Goal: Task Accomplishment & Management: Manage account settings

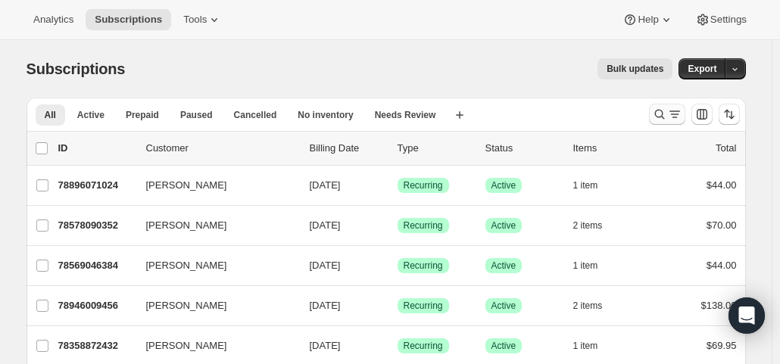
click at [667, 107] on icon "Search and filter results" at bounding box center [659, 114] width 15 height 15
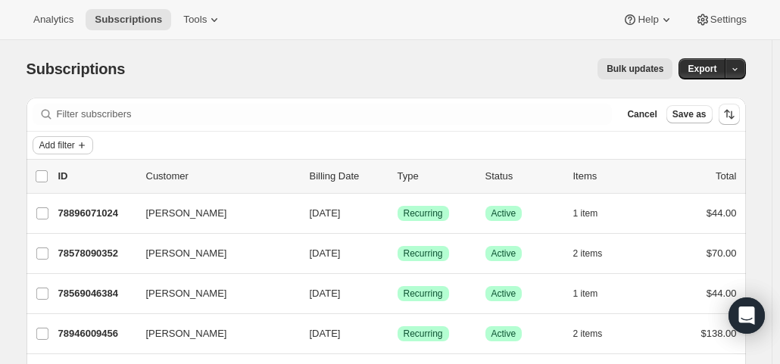
click at [88, 140] on icon "Add filter" at bounding box center [82, 145] width 12 height 12
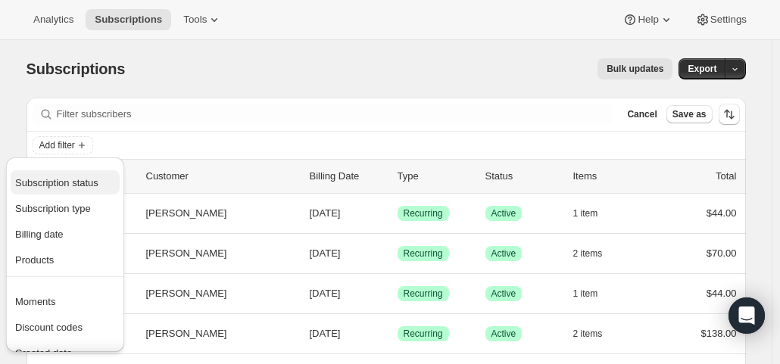
click at [82, 181] on span "Subscription status" at bounding box center [56, 182] width 83 height 11
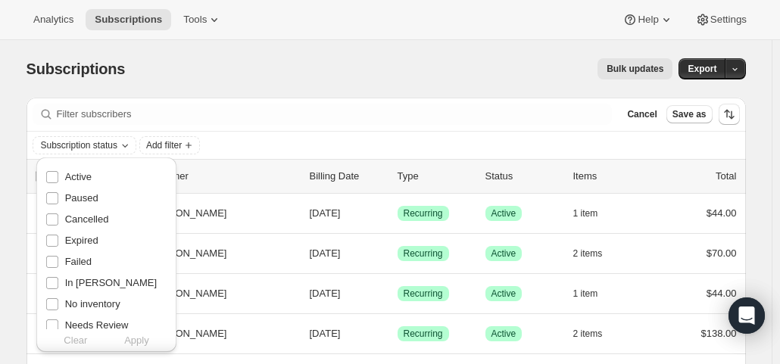
click at [82, 181] on span "Active" at bounding box center [78, 176] width 26 height 11
click at [58, 181] on input "Active" at bounding box center [52, 177] width 12 height 12
checkbox input "true"
click at [139, 340] on span "Apply" at bounding box center [136, 340] width 25 height 15
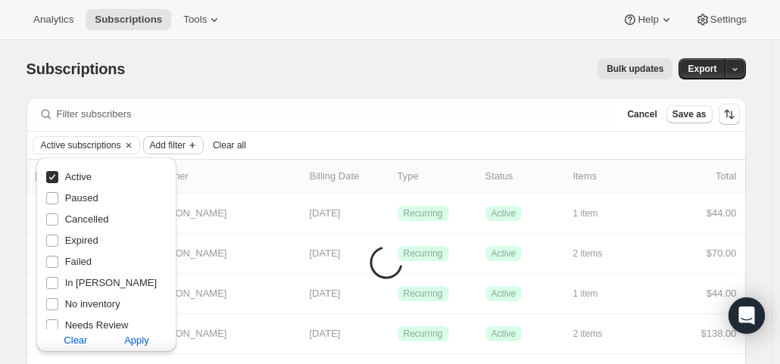
click at [183, 142] on span "Add filter" at bounding box center [168, 145] width 36 height 12
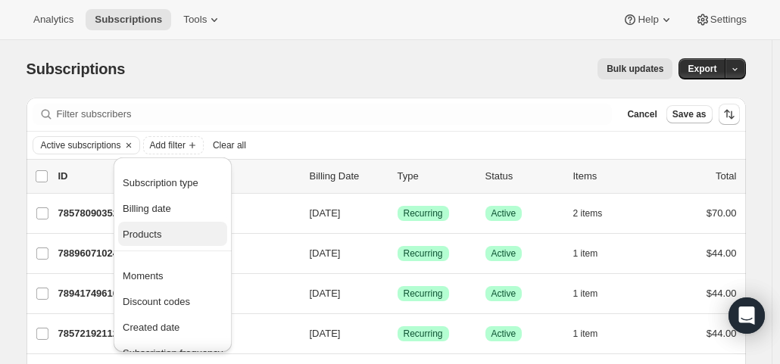
click at [160, 235] on span "Products" at bounding box center [142, 234] width 39 height 11
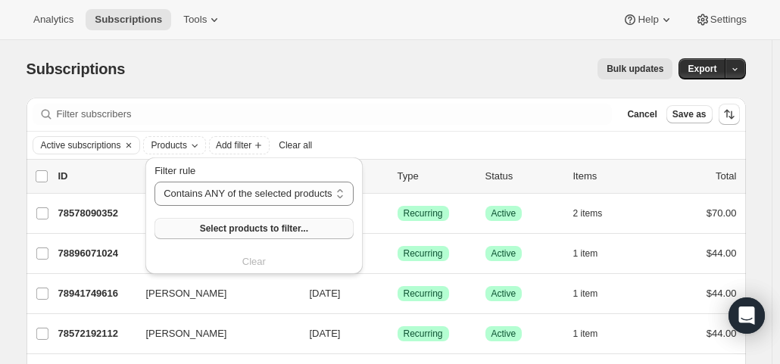
click at [232, 225] on span "Select products to filter..." at bounding box center [254, 229] width 108 height 12
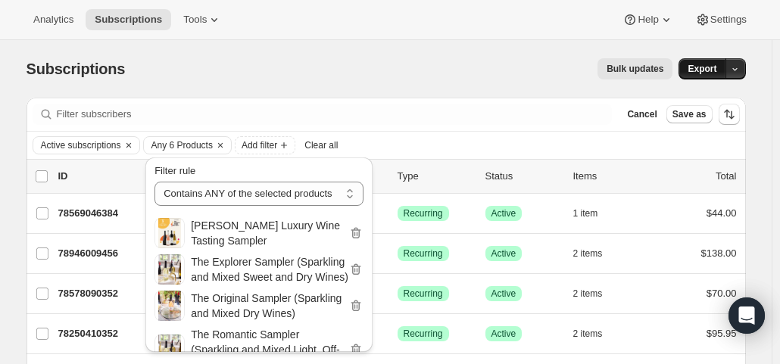
click at [701, 70] on span "Export" at bounding box center [701, 69] width 29 height 12
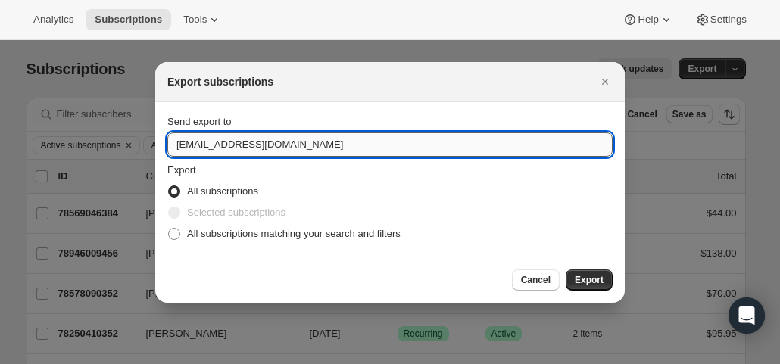
drag, startPoint x: 200, startPoint y: 142, endPoint x: 178, endPoint y: 145, distance: 22.2
click at [178, 145] on input "hello@wineshopathome.com" at bounding box center [389, 144] width 445 height 24
type input "mfletcher@wineshopathome.com"
click at [258, 237] on span "All subscriptions matching your search and filters" at bounding box center [293, 233] width 213 height 11
click at [169, 229] on input "All subscriptions matching your search and filters" at bounding box center [168, 228] width 1 height 1
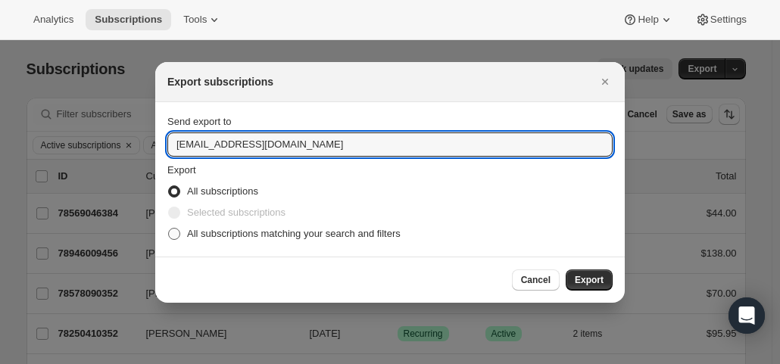
radio input "true"
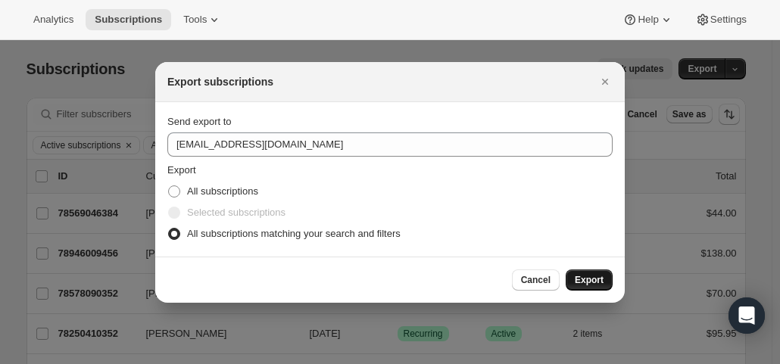
click at [595, 283] on span "Export" at bounding box center [589, 280] width 29 height 12
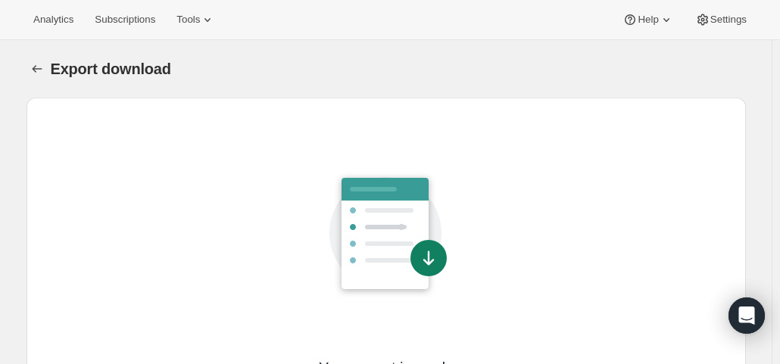
scroll to position [128, 0]
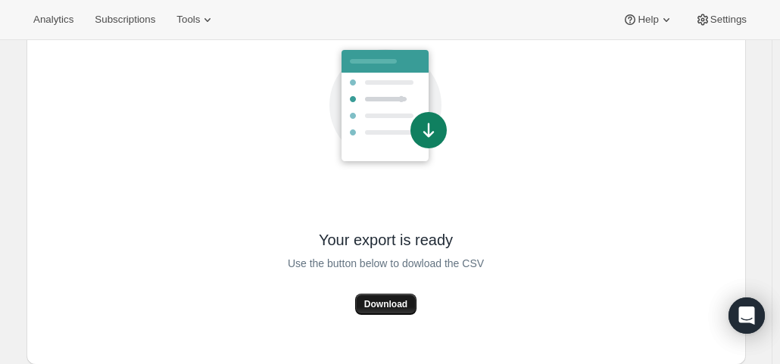
click at [378, 301] on span "Download" at bounding box center [385, 304] width 43 height 12
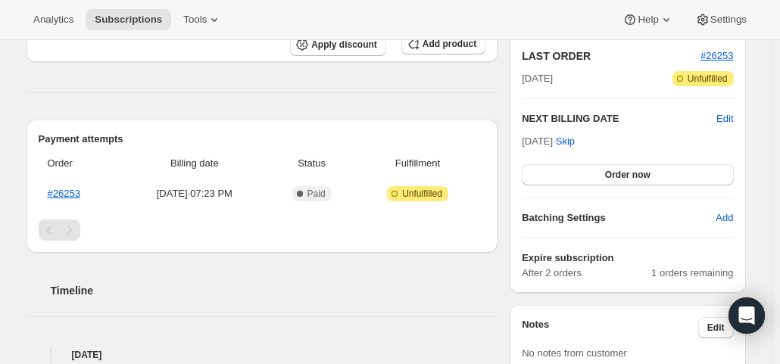
scroll to position [378, 0]
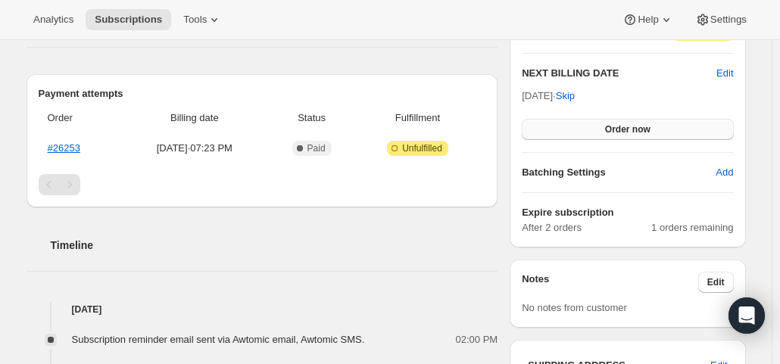
click at [616, 132] on span "Order now" at bounding box center [627, 129] width 45 height 12
click at [616, 132] on span "Click to confirm" at bounding box center [627, 129] width 69 height 12
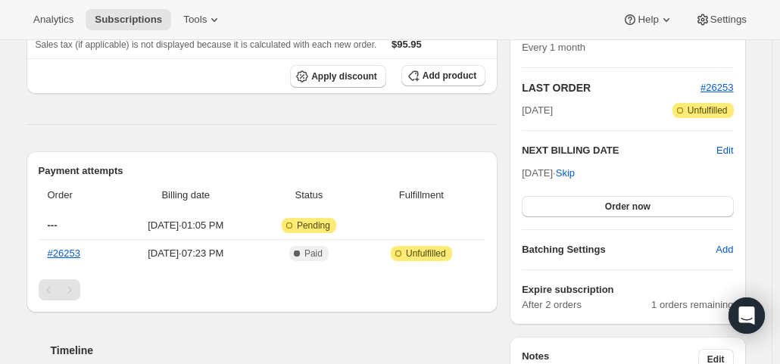
scroll to position [303, 0]
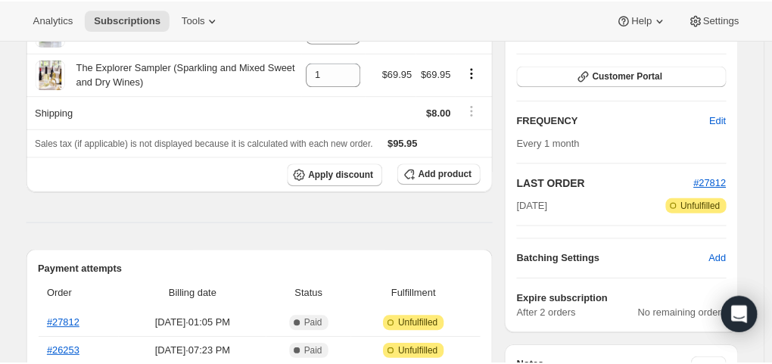
scroll to position [227, 0]
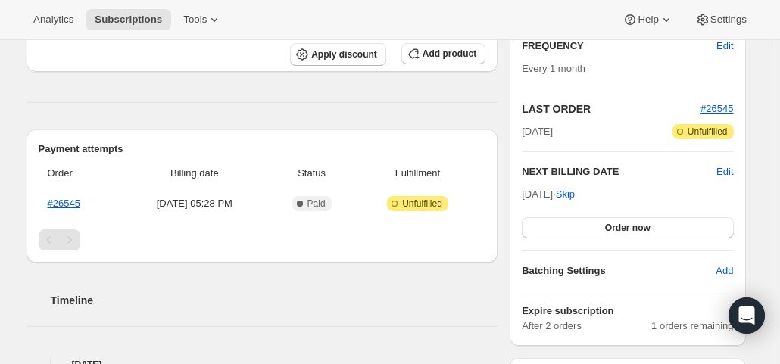
scroll to position [303, 0]
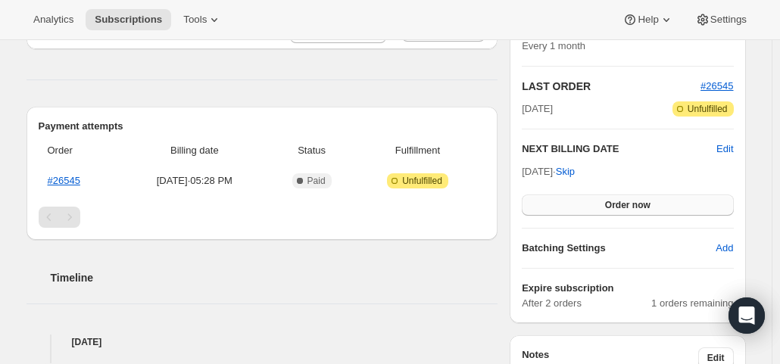
click at [596, 209] on button "Order now" at bounding box center [627, 205] width 211 height 21
click at [596, 209] on button "Click to confirm" at bounding box center [627, 205] width 211 height 21
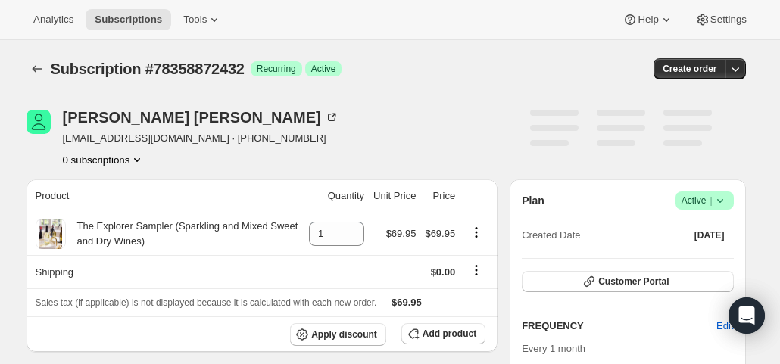
scroll to position [303, 0]
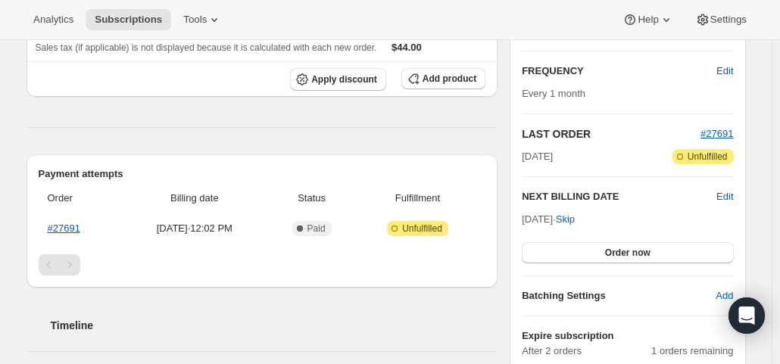
scroll to position [303, 0]
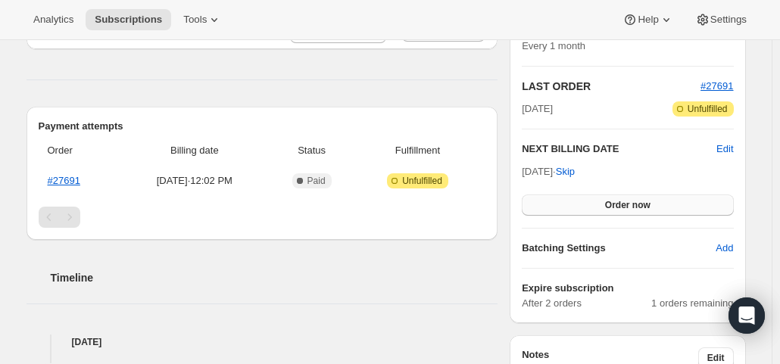
click at [645, 203] on span "Order now" at bounding box center [627, 205] width 45 height 12
click at [645, 203] on span "Click to confirm" at bounding box center [627, 205] width 69 height 12
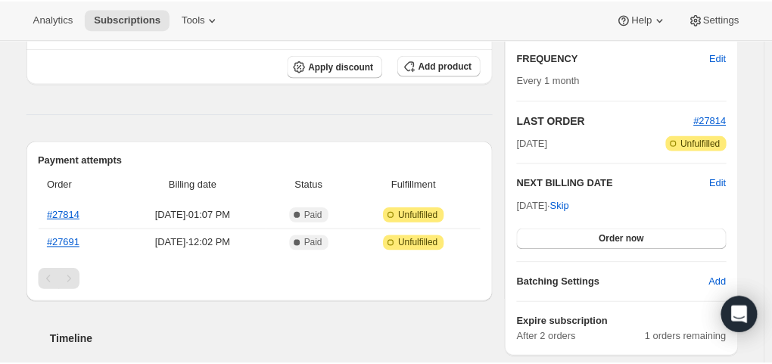
scroll to position [303, 0]
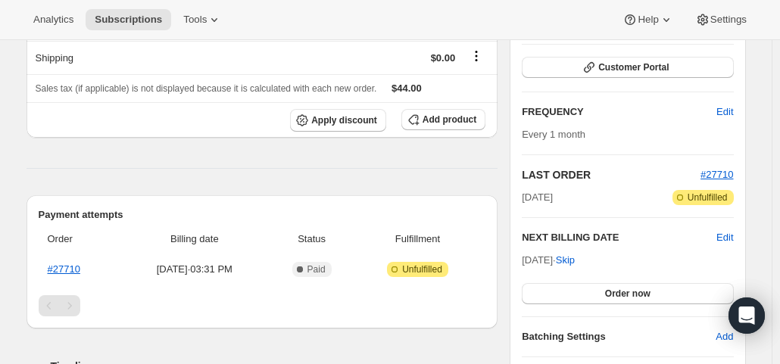
scroll to position [227, 0]
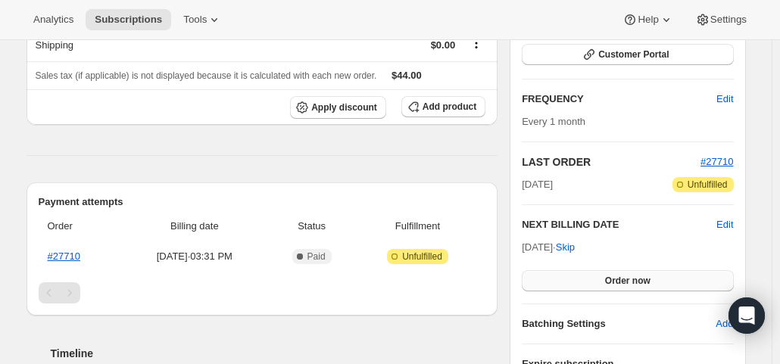
click at [596, 274] on button "Order now" at bounding box center [627, 280] width 211 height 21
click at [596, 274] on button "Click to confirm" at bounding box center [627, 280] width 211 height 21
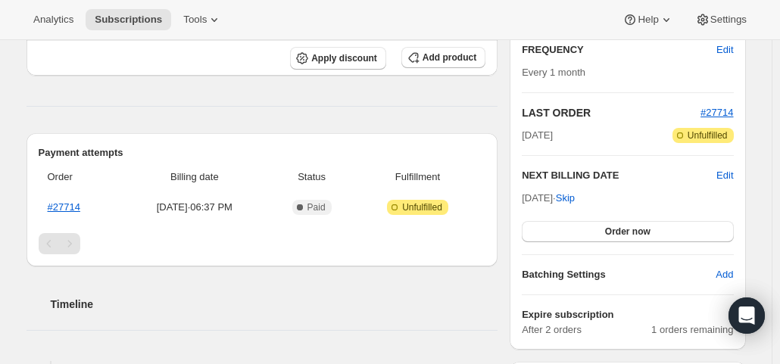
scroll to position [303, 0]
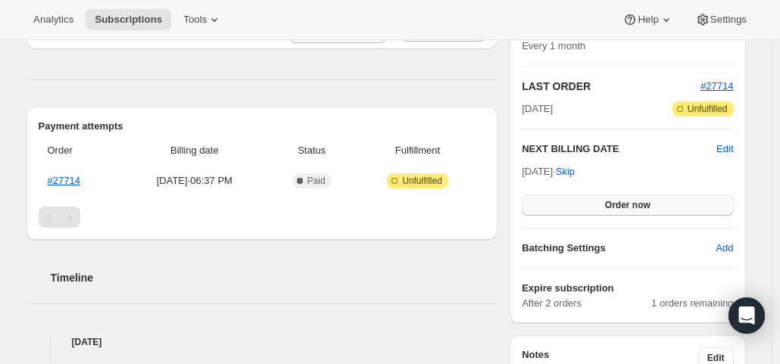
click at [638, 207] on span "Order now" at bounding box center [627, 205] width 45 height 12
click at [633, 203] on span "Click to confirm" at bounding box center [627, 205] width 69 height 12
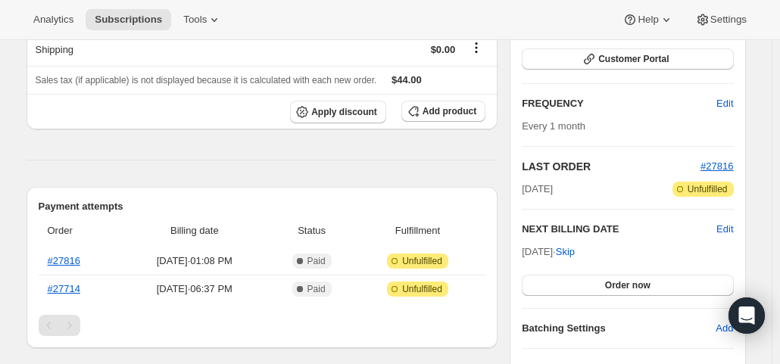
scroll to position [303, 0]
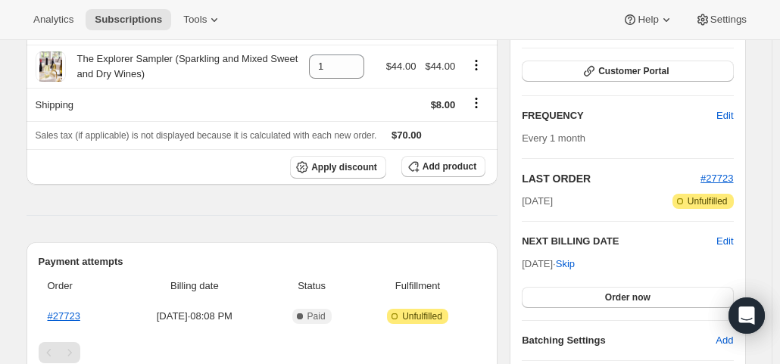
scroll to position [227, 0]
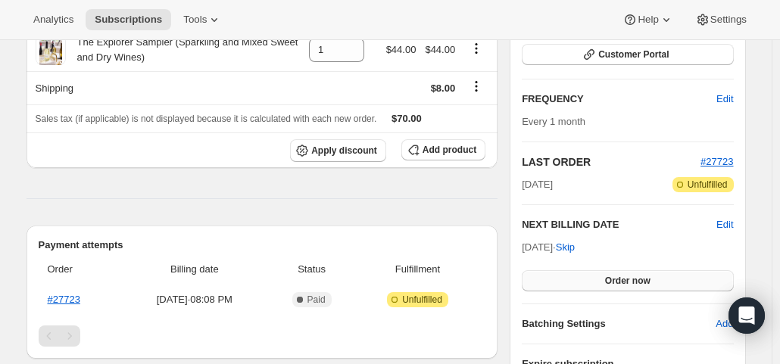
click at [605, 273] on button "Order now" at bounding box center [627, 280] width 211 height 21
click at [605, 275] on span "Click to confirm" at bounding box center [627, 281] width 69 height 12
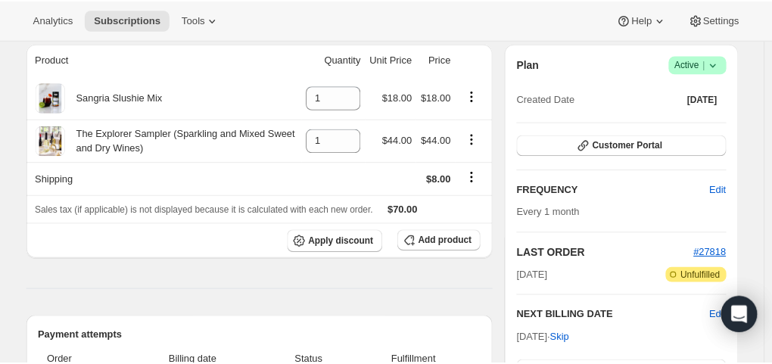
scroll to position [378, 0]
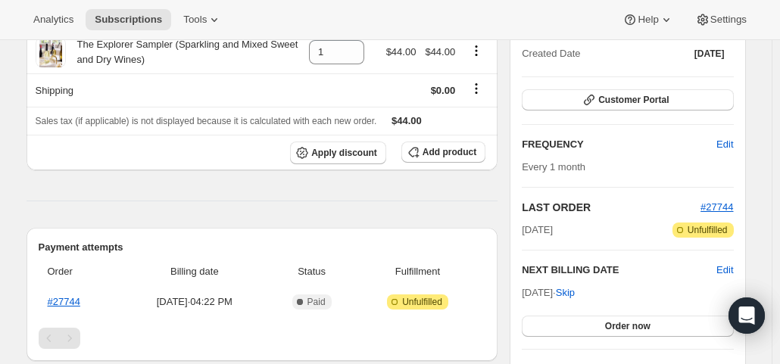
scroll to position [227, 0]
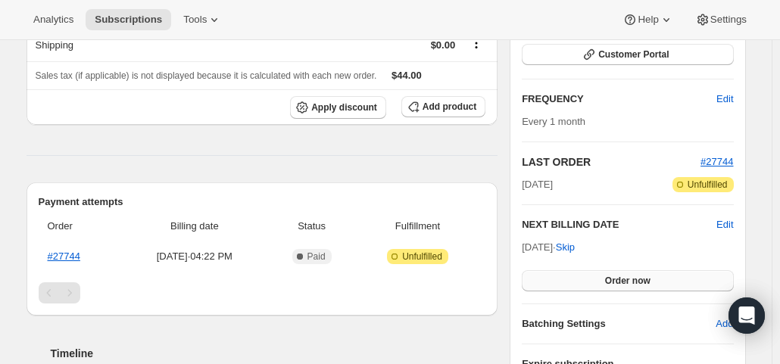
click at [619, 279] on span "Order now" at bounding box center [627, 281] width 45 height 12
click at [619, 279] on span "Click to confirm" at bounding box center [627, 281] width 69 height 12
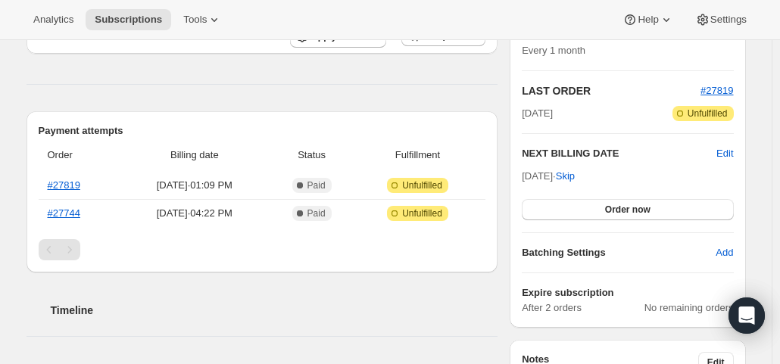
scroll to position [303, 0]
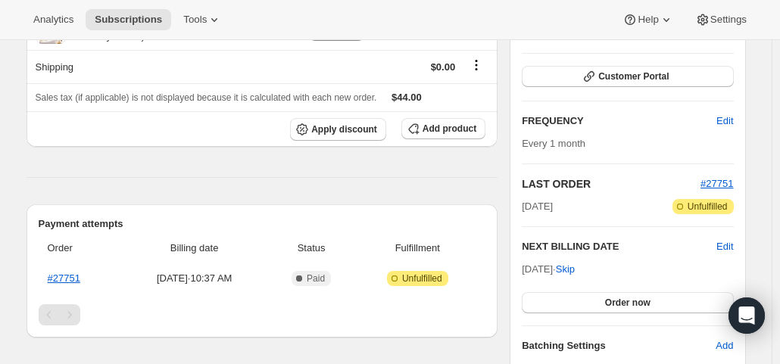
scroll to position [227, 0]
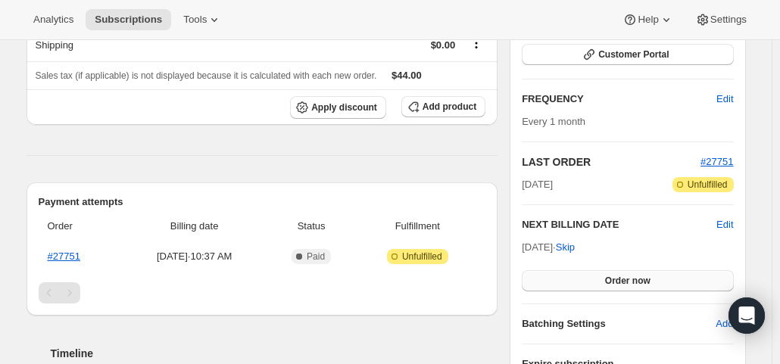
click at [585, 282] on button "Order now" at bounding box center [627, 280] width 211 height 21
click at [585, 282] on button "Click to confirm" at bounding box center [627, 280] width 211 height 21
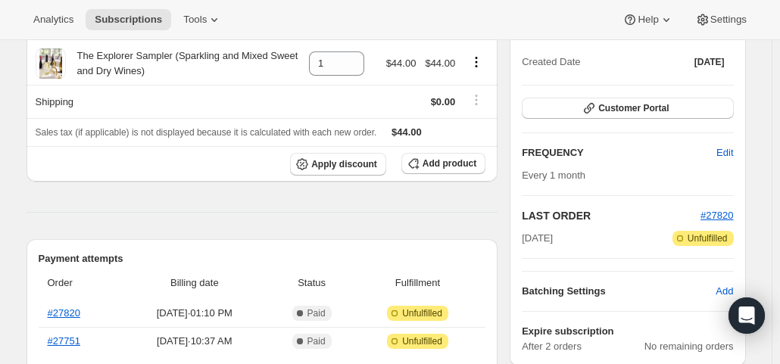
scroll to position [76, 0]
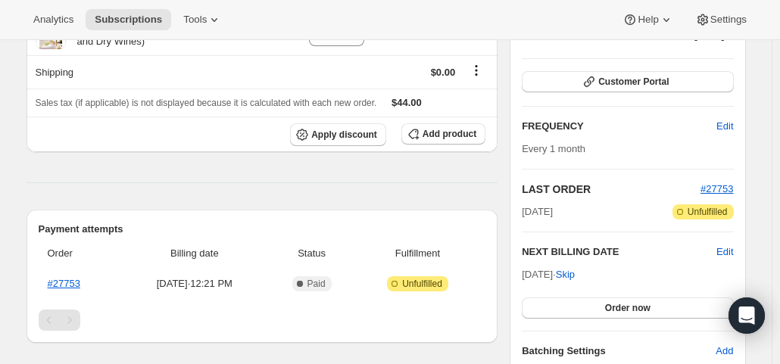
scroll to position [227, 0]
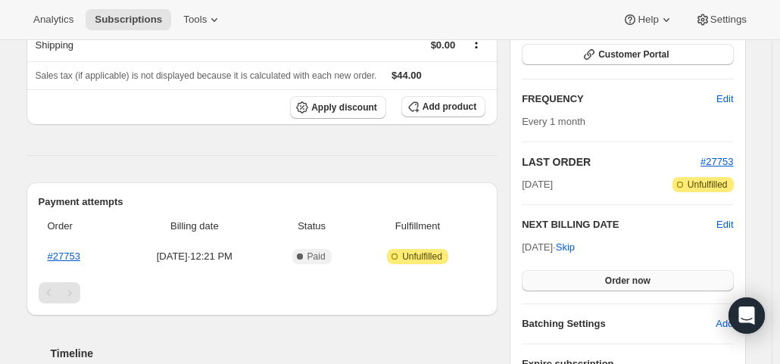
click at [594, 278] on button "Order now" at bounding box center [627, 280] width 211 height 21
click at [594, 278] on button "Click to confirm" at bounding box center [627, 280] width 211 height 21
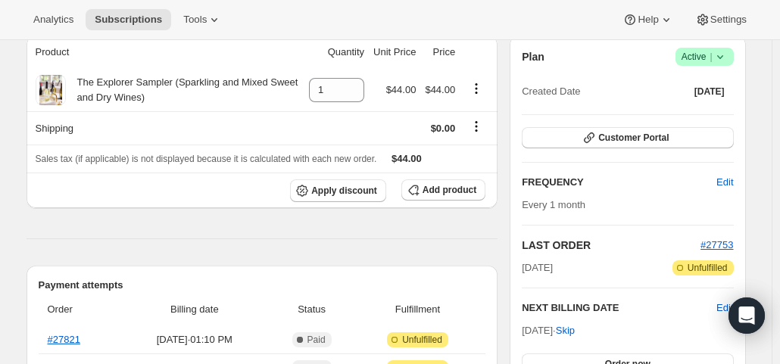
scroll to position [227, 0]
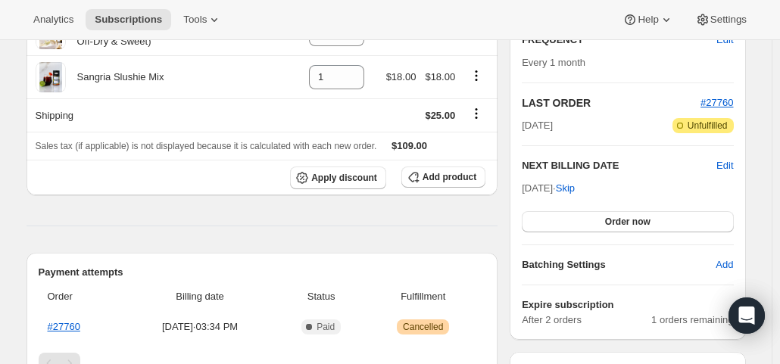
scroll to position [303, 0]
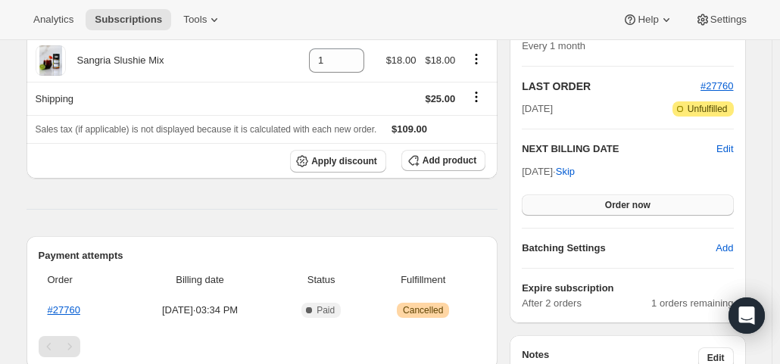
click at [634, 199] on span "Order now" at bounding box center [627, 205] width 45 height 12
click at [634, 199] on span "Click to confirm" at bounding box center [627, 205] width 69 height 12
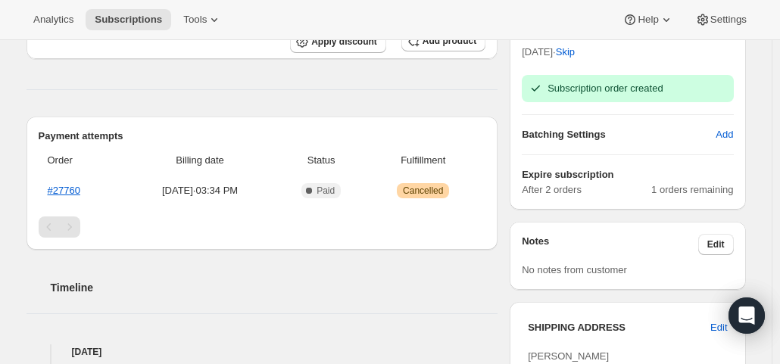
scroll to position [606, 0]
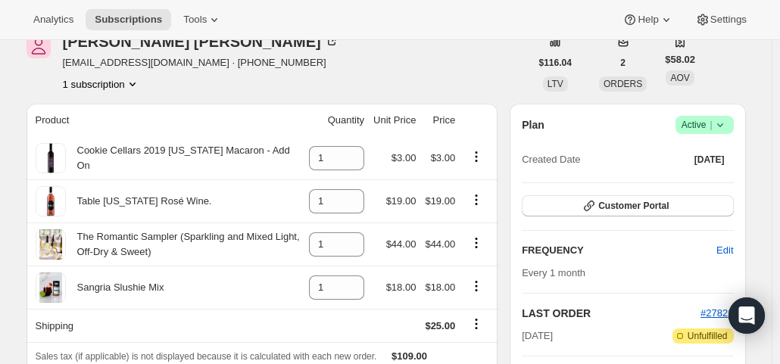
scroll to position [151, 0]
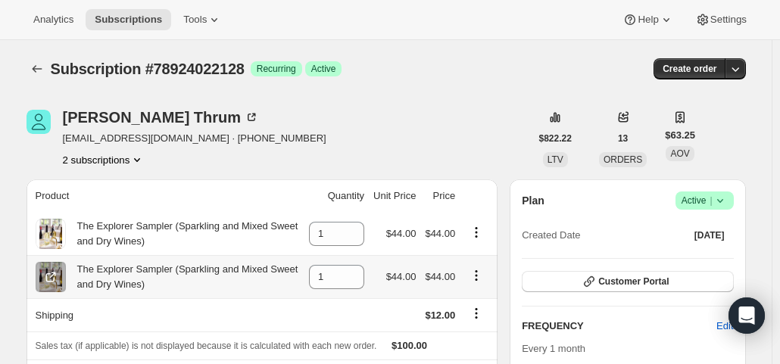
click at [481, 274] on icon "Product actions" at bounding box center [476, 275] width 15 height 15
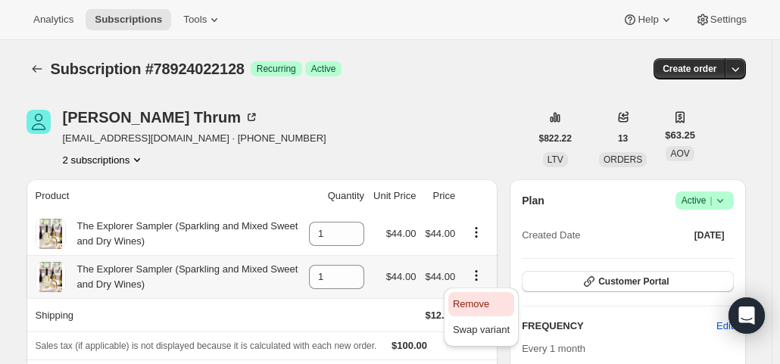
click at [479, 299] on span "Remove" at bounding box center [471, 303] width 36 height 11
type input "0"
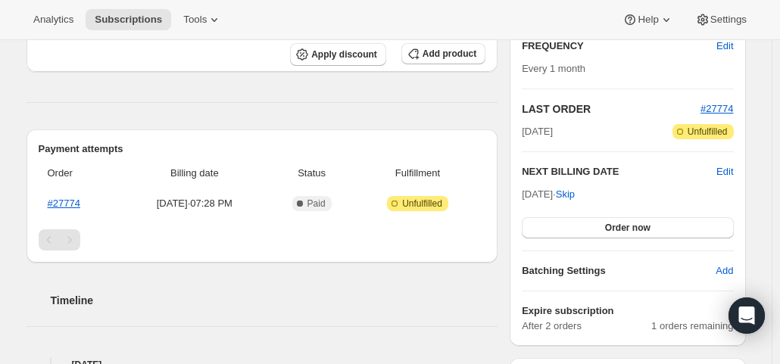
scroll to position [303, 0]
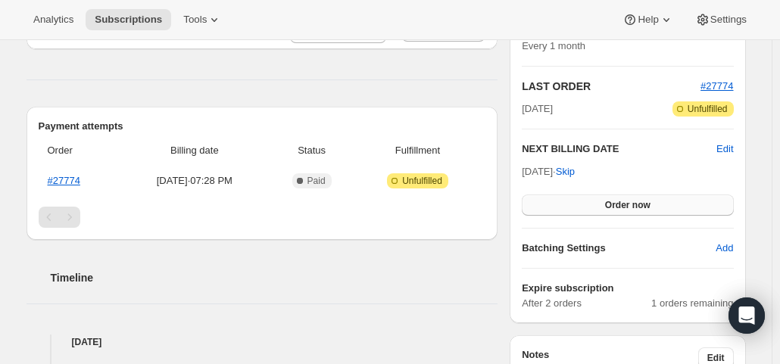
click at [587, 203] on button "Order now" at bounding box center [627, 205] width 211 height 21
click at [587, 203] on button "Click to confirm" at bounding box center [627, 205] width 211 height 21
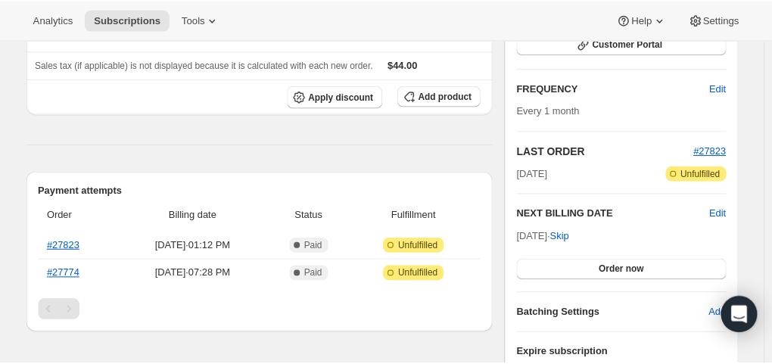
scroll to position [378, 0]
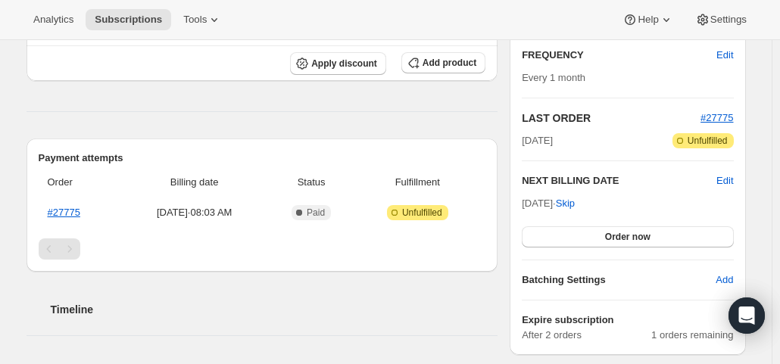
scroll to position [303, 0]
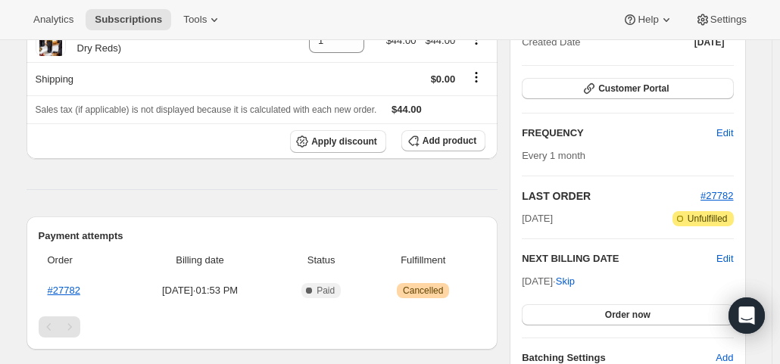
scroll to position [227, 0]
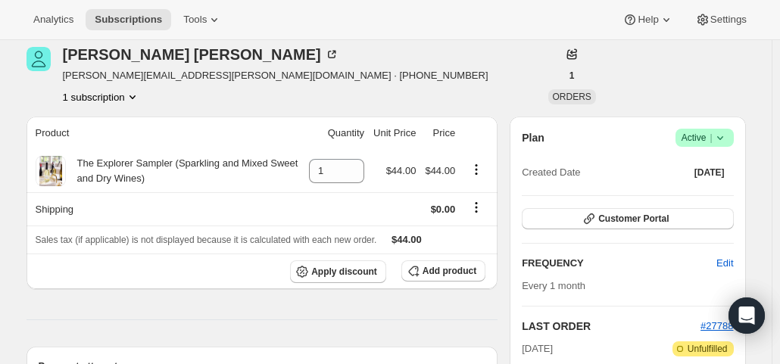
scroll to position [227, 0]
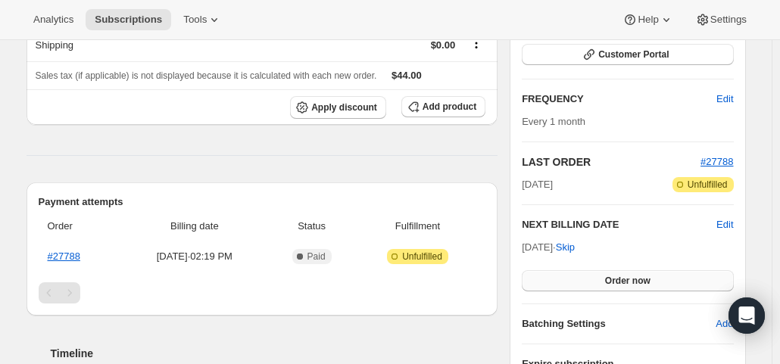
click at [599, 284] on button "Order now" at bounding box center [627, 280] width 211 height 21
click at [599, 284] on span "Click to confirm" at bounding box center [627, 281] width 69 height 12
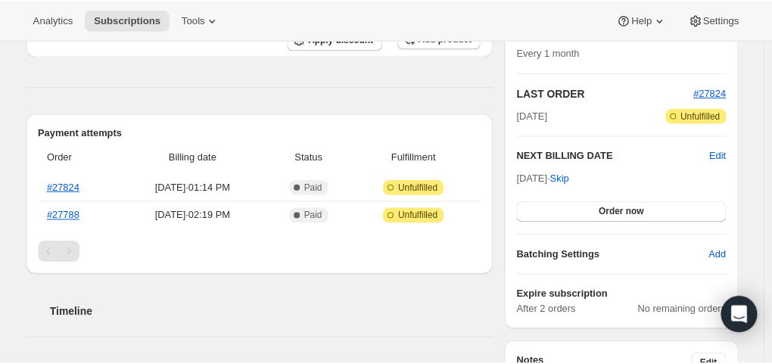
scroll to position [303, 0]
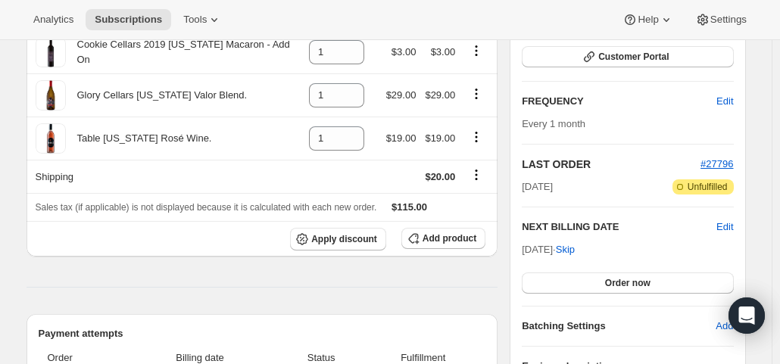
scroll to position [227, 0]
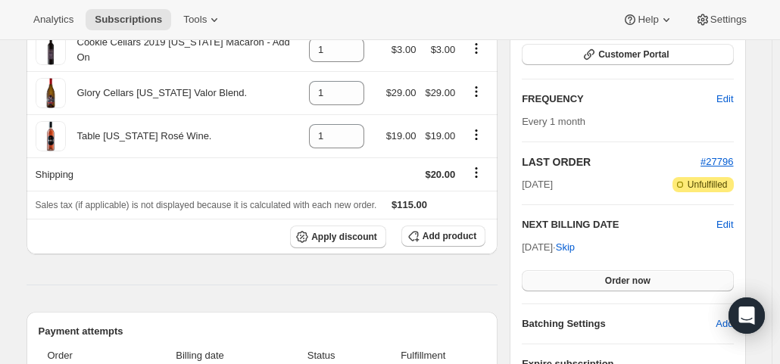
click at [610, 275] on span "Order now" at bounding box center [627, 281] width 45 height 12
click at [610, 275] on span "Click to confirm" at bounding box center [627, 281] width 69 height 12
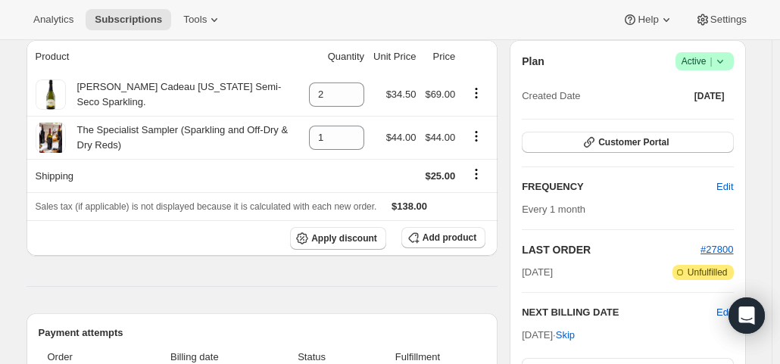
scroll to position [303, 0]
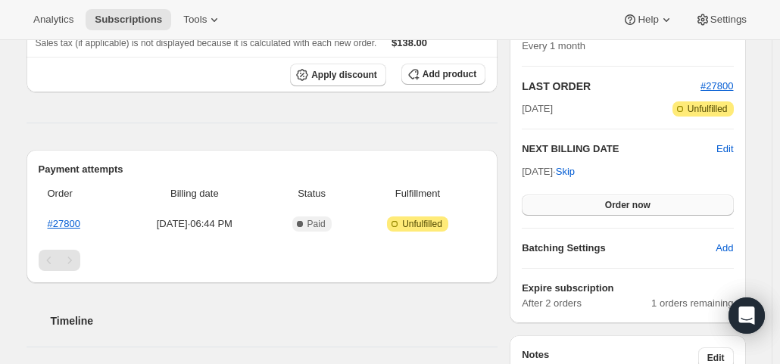
click at [581, 207] on button "Order now" at bounding box center [627, 205] width 211 height 21
click at [581, 207] on button "Click to confirm" at bounding box center [627, 205] width 211 height 21
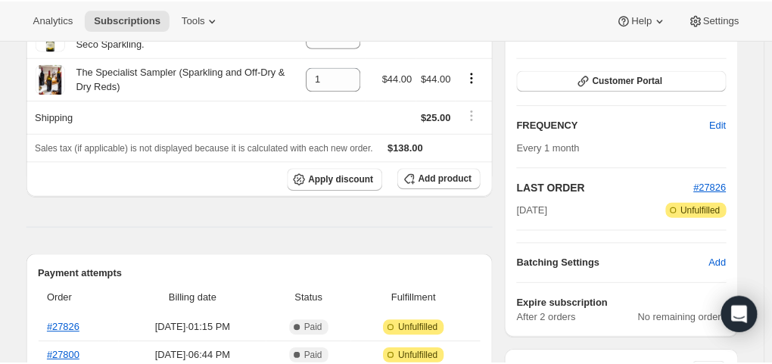
scroll to position [303, 0]
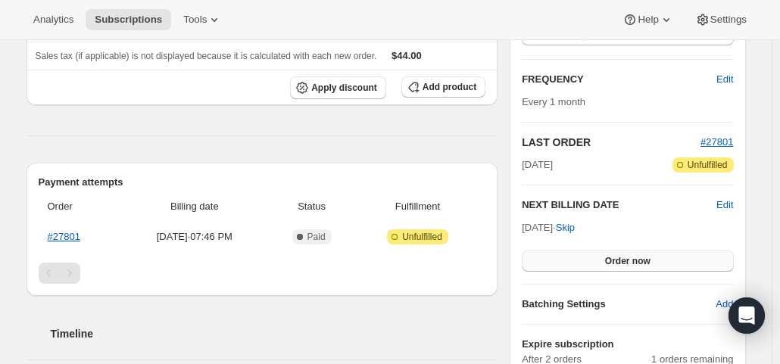
scroll to position [227, 0]
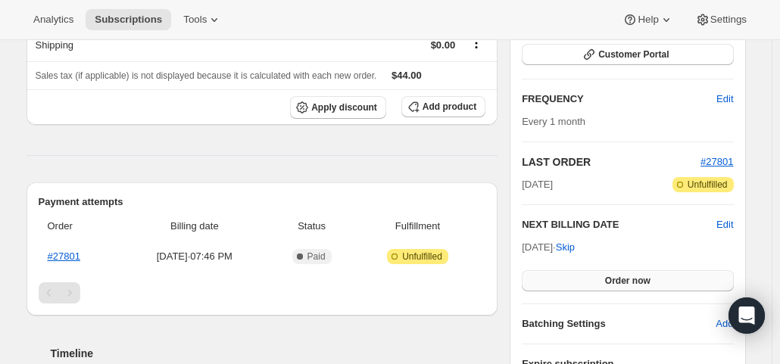
click at [597, 281] on button "Order now" at bounding box center [627, 280] width 211 height 21
click at [597, 281] on button "Click to confirm" at bounding box center [627, 280] width 211 height 21
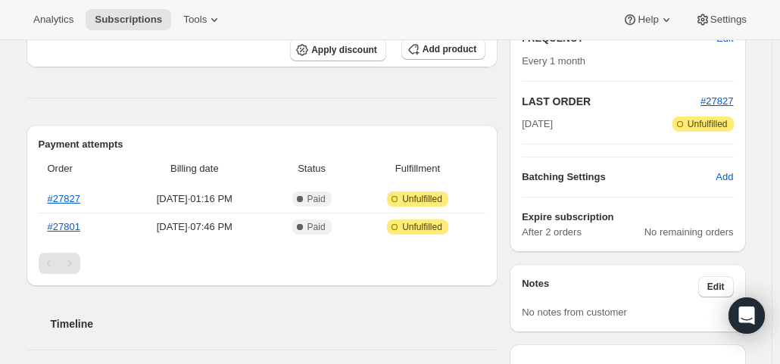
scroll to position [303, 0]
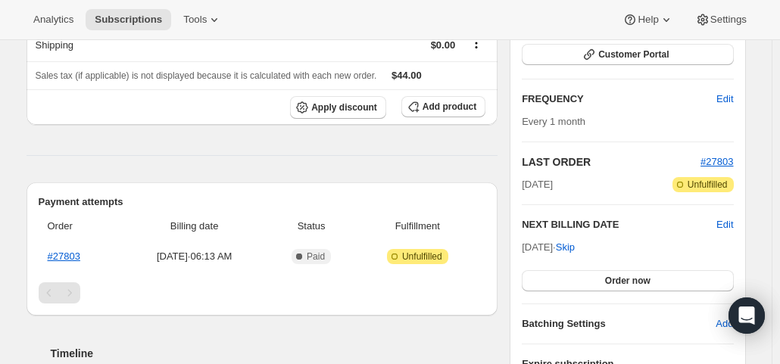
scroll to position [303, 0]
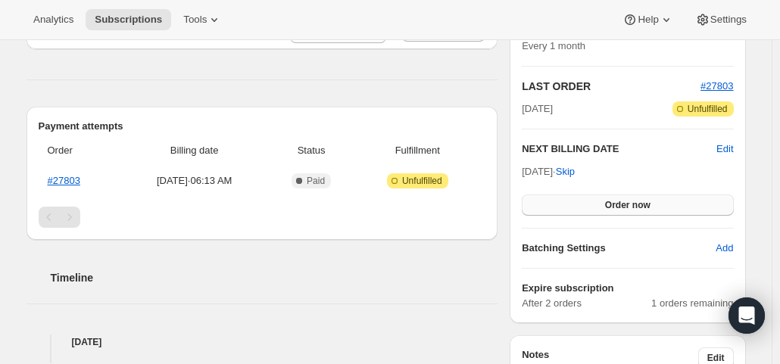
click at [604, 207] on button "Order now" at bounding box center [627, 205] width 211 height 21
click at [604, 207] on span "Click to confirm" at bounding box center [627, 205] width 69 height 12
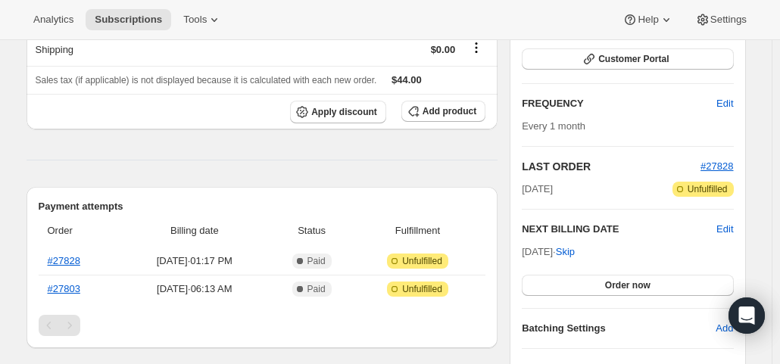
scroll to position [303, 0]
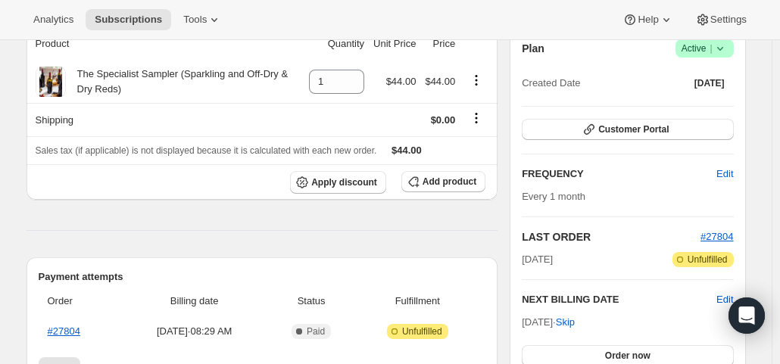
scroll to position [227, 0]
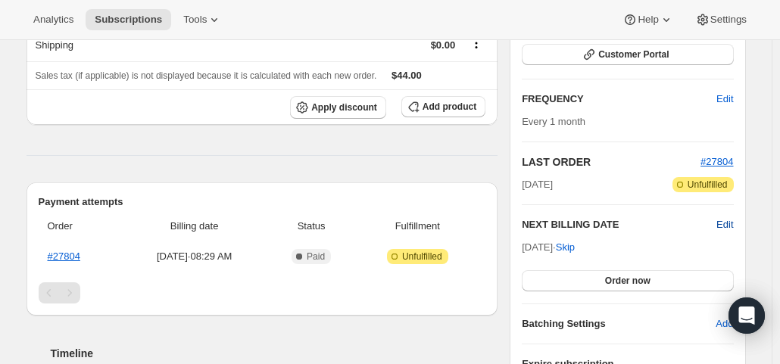
click at [721, 223] on span "Edit" at bounding box center [724, 224] width 17 height 15
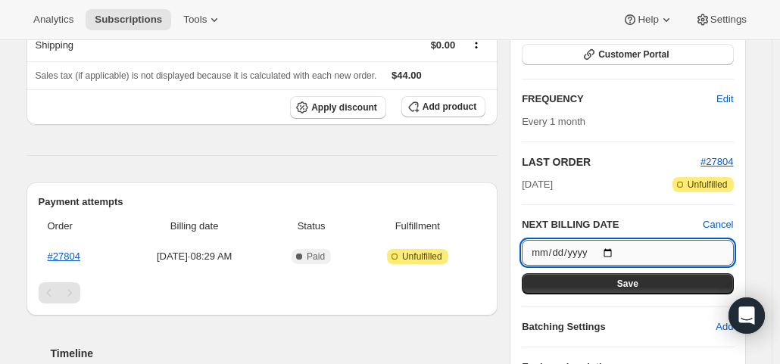
click at [612, 251] on input "[DATE]" at bounding box center [627, 253] width 211 height 26
type input "[DATE]"
click at [609, 282] on button "Save" at bounding box center [627, 283] width 211 height 21
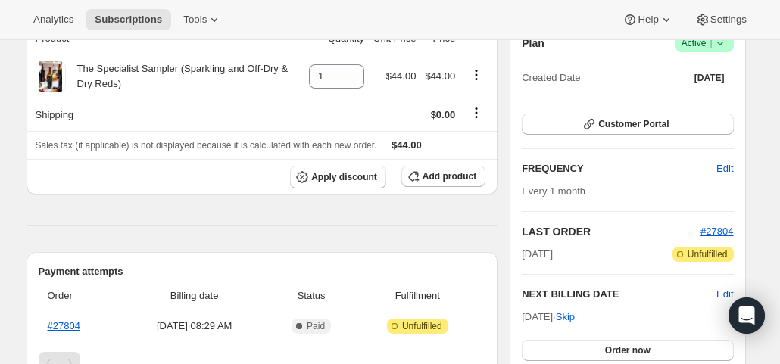
click at [247, 206] on div "Product Quantity Unit Price Price The Specialist Sampler (Sparkling and Off-Dry…" at bounding box center [262, 313] width 472 height 582
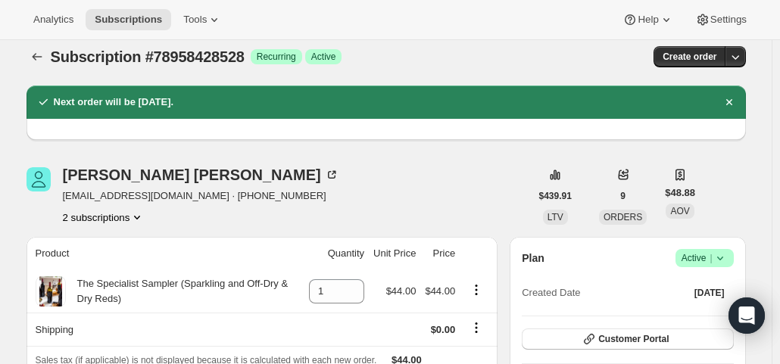
scroll to position [0, 0]
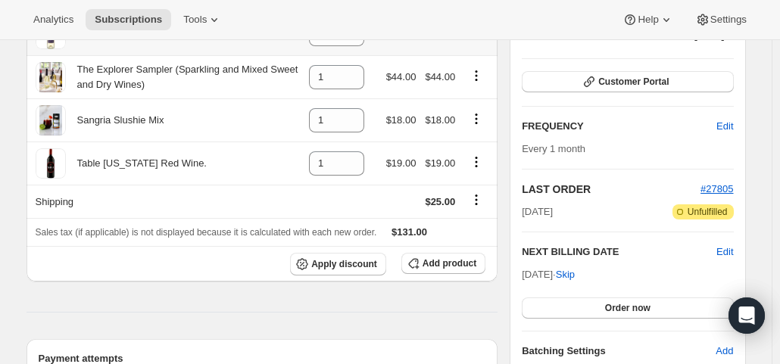
scroll to position [227, 0]
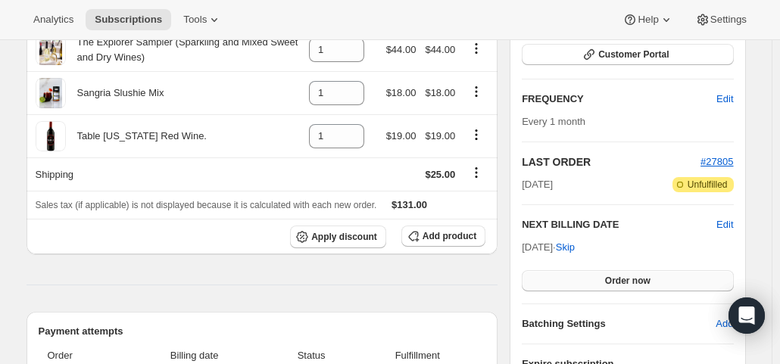
click at [589, 281] on button "Order now" at bounding box center [627, 280] width 211 height 21
click at [589, 281] on button "Click to confirm" at bounding box center [627, 280] width 211 height 21
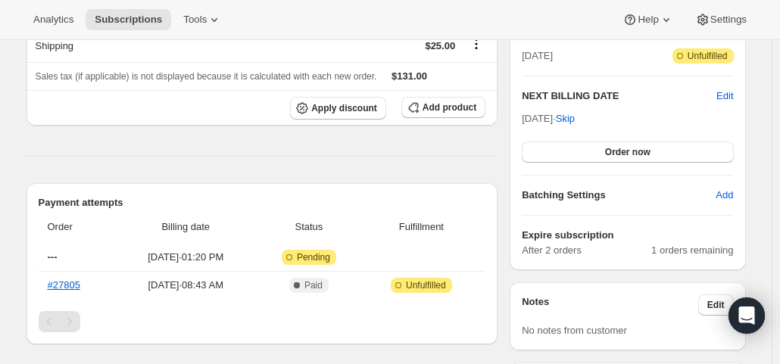
scroll to position [378, 0]
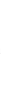
scroll to position [378, 0]
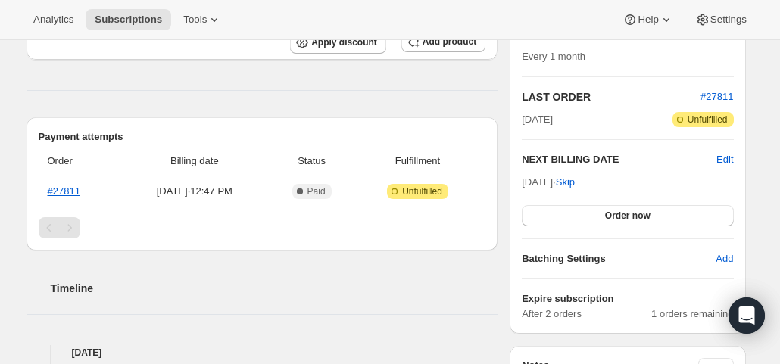
scroll to position [454, 0]
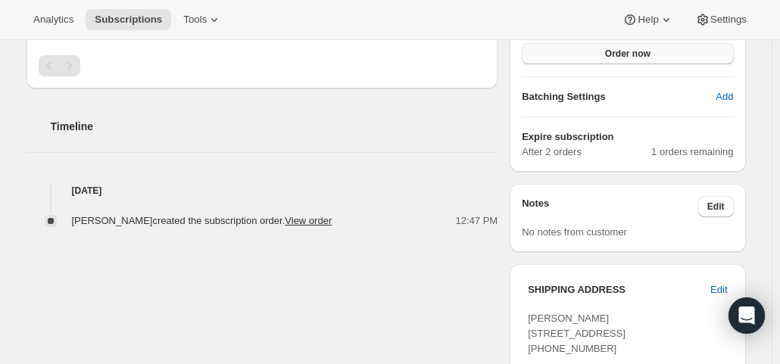
click at [605, 56] on button "Order now" at bounding box center [627, 53] width 211 height 21
click at [605, 56] on span "Click to confirm" at bounding box center [627, 54] width 69 height 12
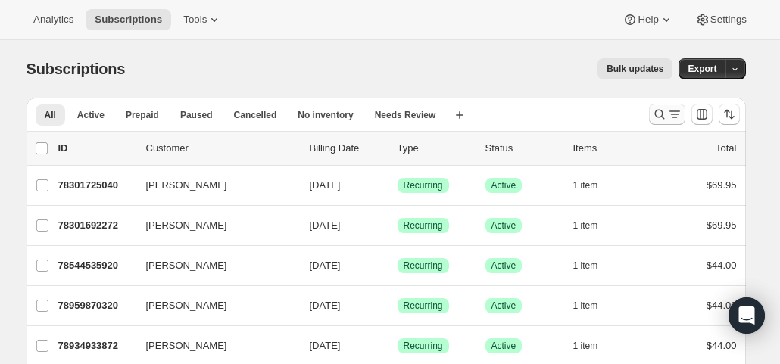
click at [664, 113] on icon "Search and filter results" at bounding box center [659, 114] width 15 height 15
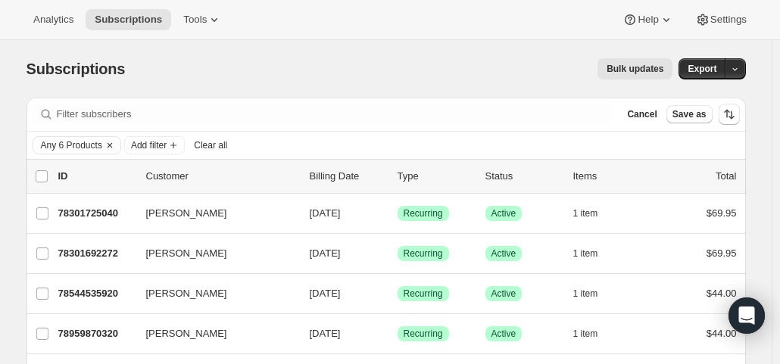
click at [112, 145] on icon "Clear" at bounding box center [109, 145] width 5 height 5
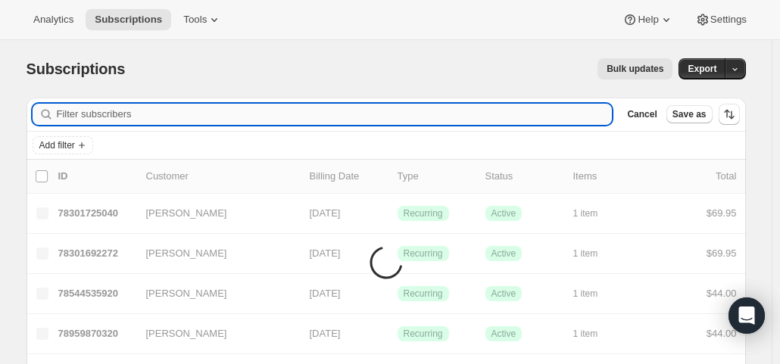
click at [129, 111] on input "Filter subscribers" at bounding box center [335, 114] width 556 height 21
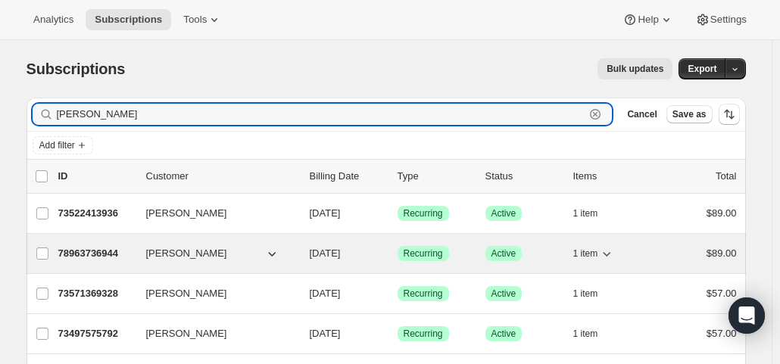
type input "[PERSON_NAME]"
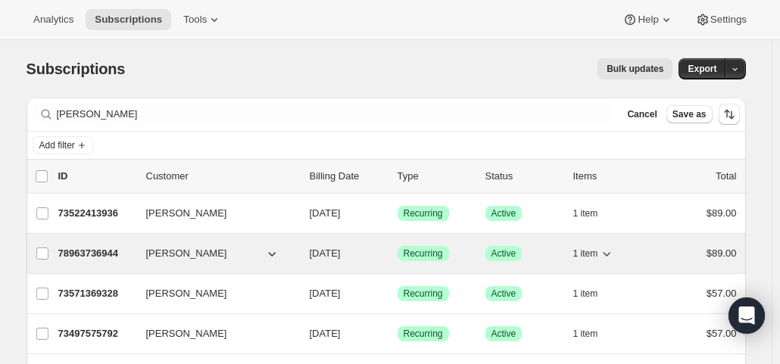
click at [341, 248] on span "[DATE]" at bounding box center [325, 253] width 31 height 11
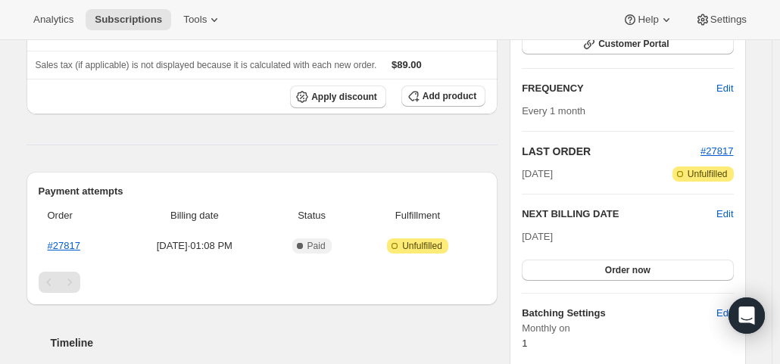
scroll to position [151, 0]
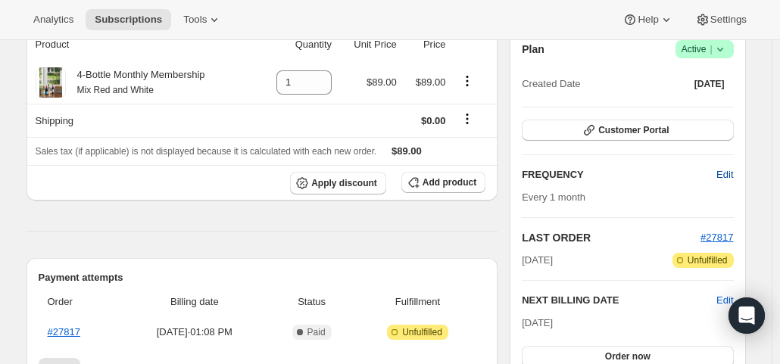
click at [728, 171] on span "Edit" at bounding box center [724, 174] width 17 height 15
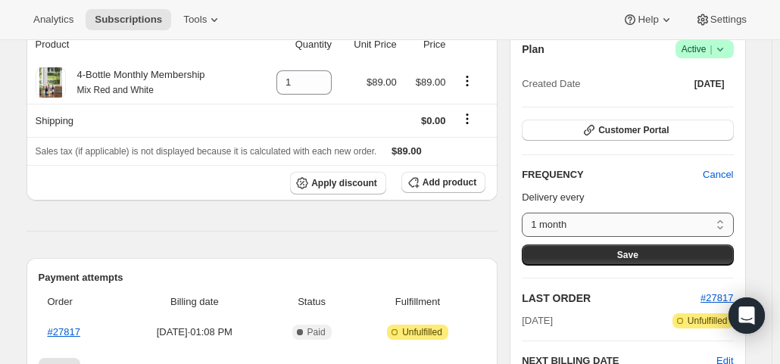
click at [720, 223] on select "1 month Custom..." at bounding box center [627, 225] width 211 height 24
select select "custom"
click at [525, 213] on select "1 month Custom..." at bounding box center [627, 225] width 211 height 24
select select "MONTH"
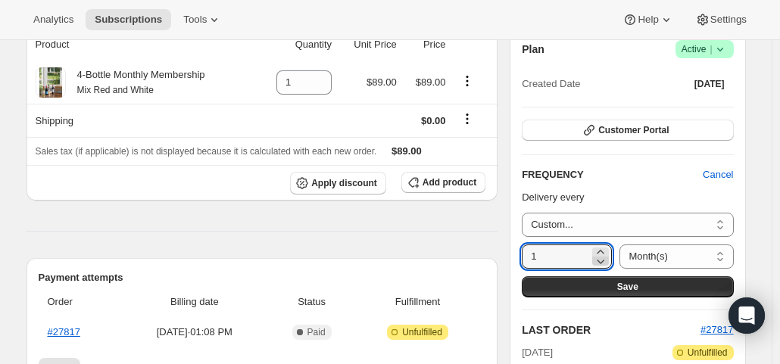
click at [597, 260] on icon at bounding box center [601, 262] width 8 height 5
click at [598, 248] on icon at bounding box center [600, 251] width 15 height 15
type input "3"
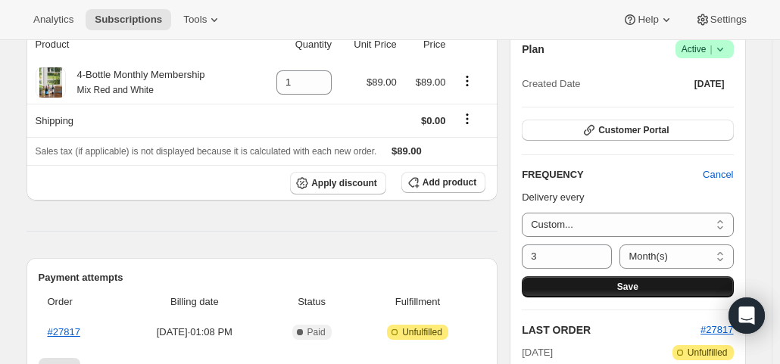
click at [608, 279] on button "Save" at bounding box center [627, 286] width 211 height 21
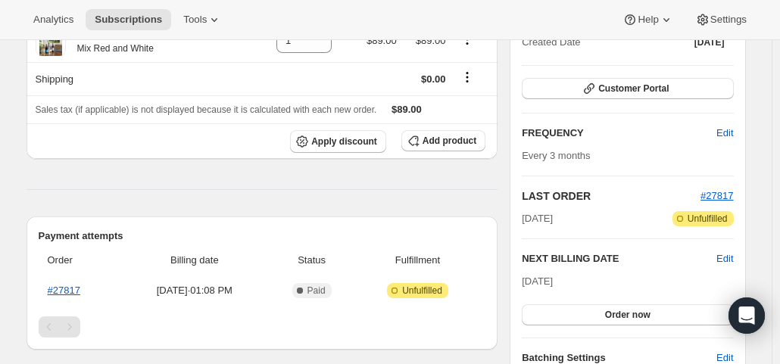
scroll to position [303, 0]
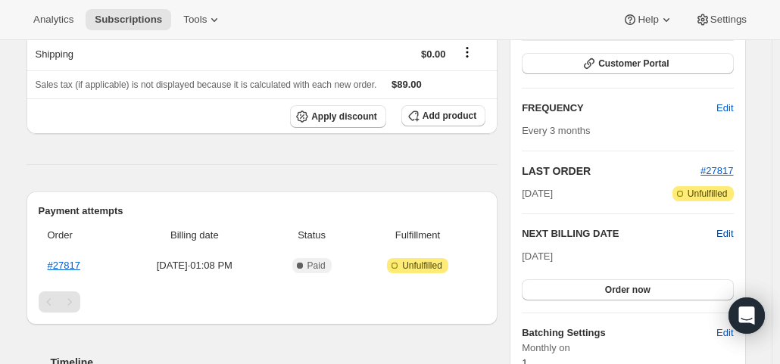
click at [722, 231] on span "Edit" at bounding box center [724, 233] width 17 height 15
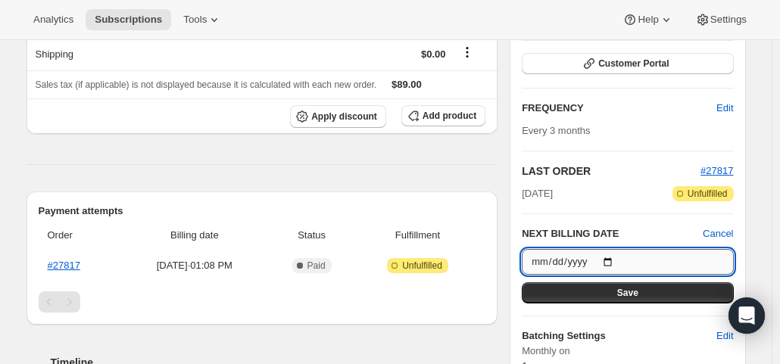
click at [616, 261] on input "[DATE]" at bounding box center [627, 262] width 211 height 26
type input "[DATE]"
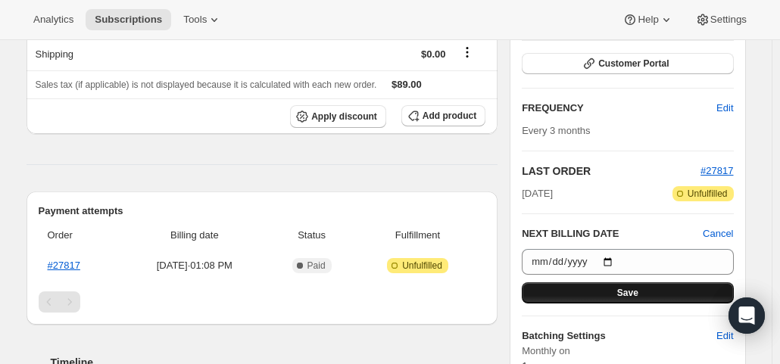
click at [628, 294] on span "Save" at bounding box center [627, 293] width 21 height 12
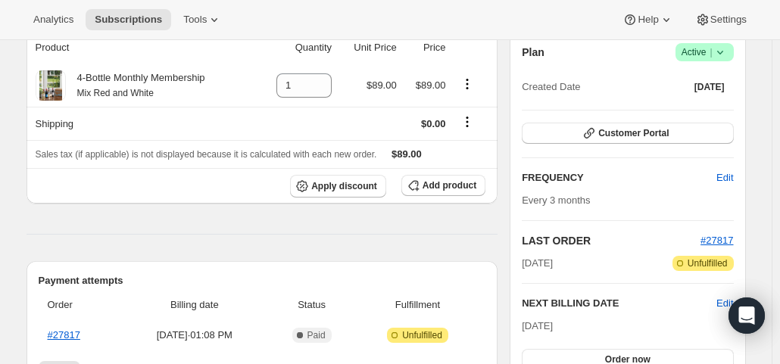
scroll to position [378, 0]
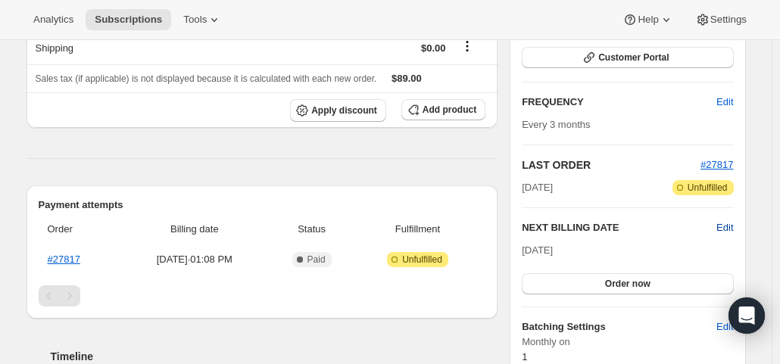
click at [730, 226] on span "Edit" at bounding box center [724, 227] width 17 height 15
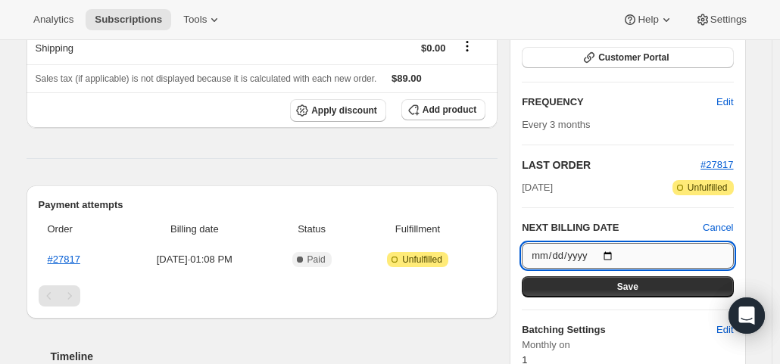
click at [615, 251] on input "[DATE]" at bounding box center [627, 256] width 211 height 26
type input "[DATE]"
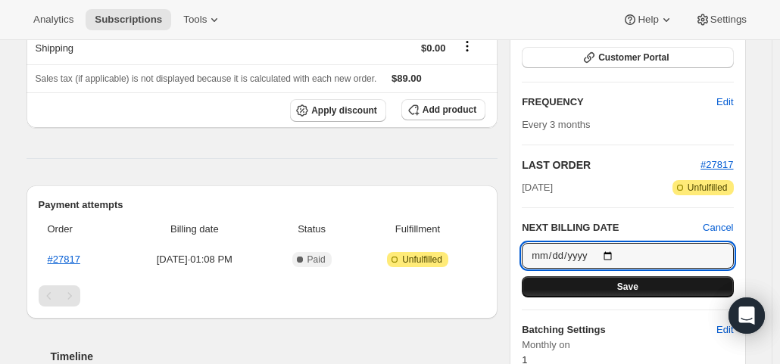
click at [625, 285] on span "Save" at bounding box center [627, 287] width 21 height 12
